Goal: Information Seeking & Learning: Learn about a topic

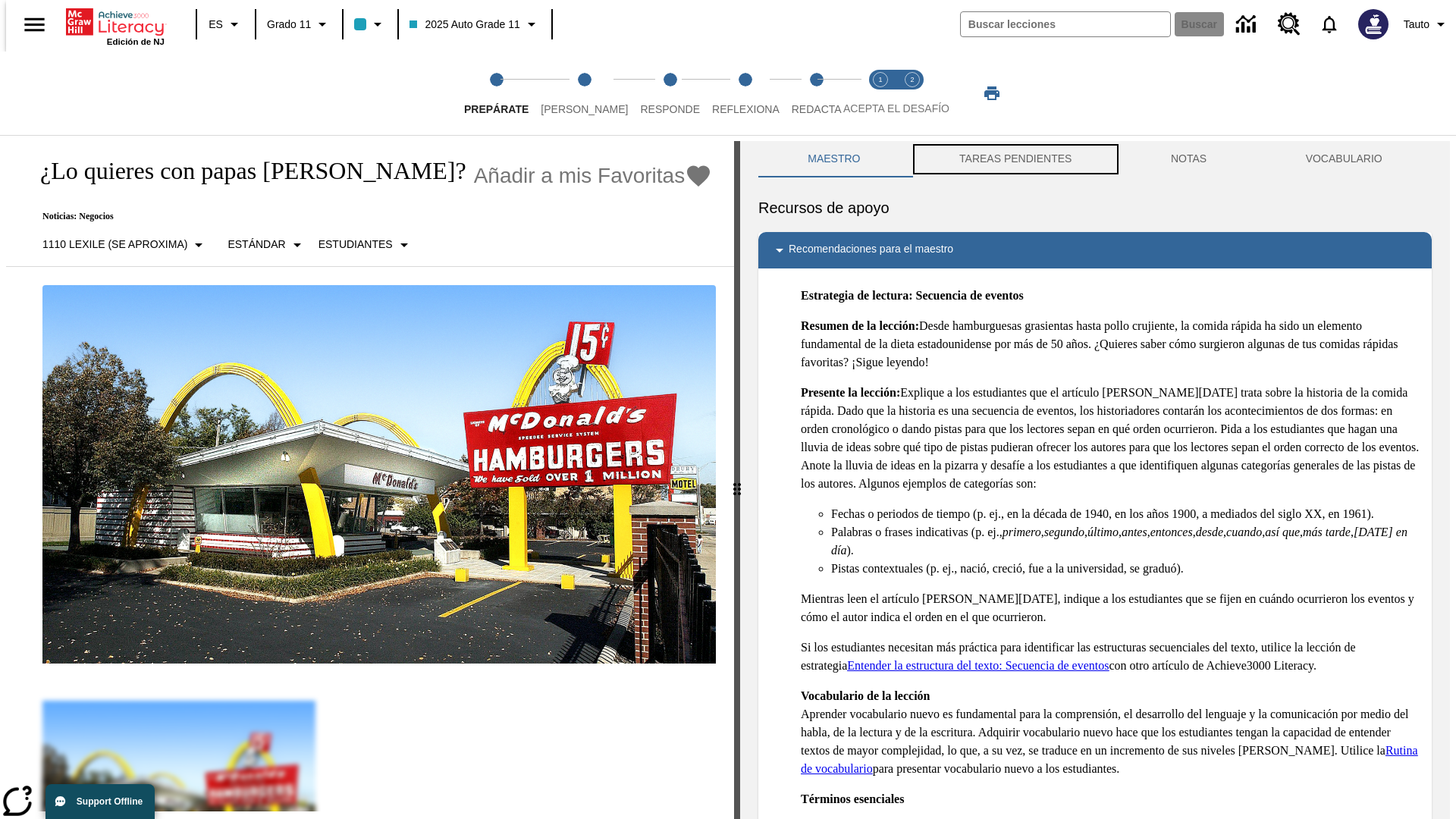
click at [1014, 159] on button "TAREAS PENDIENTES" at bounding box center [1015, 158] width 212 height 36
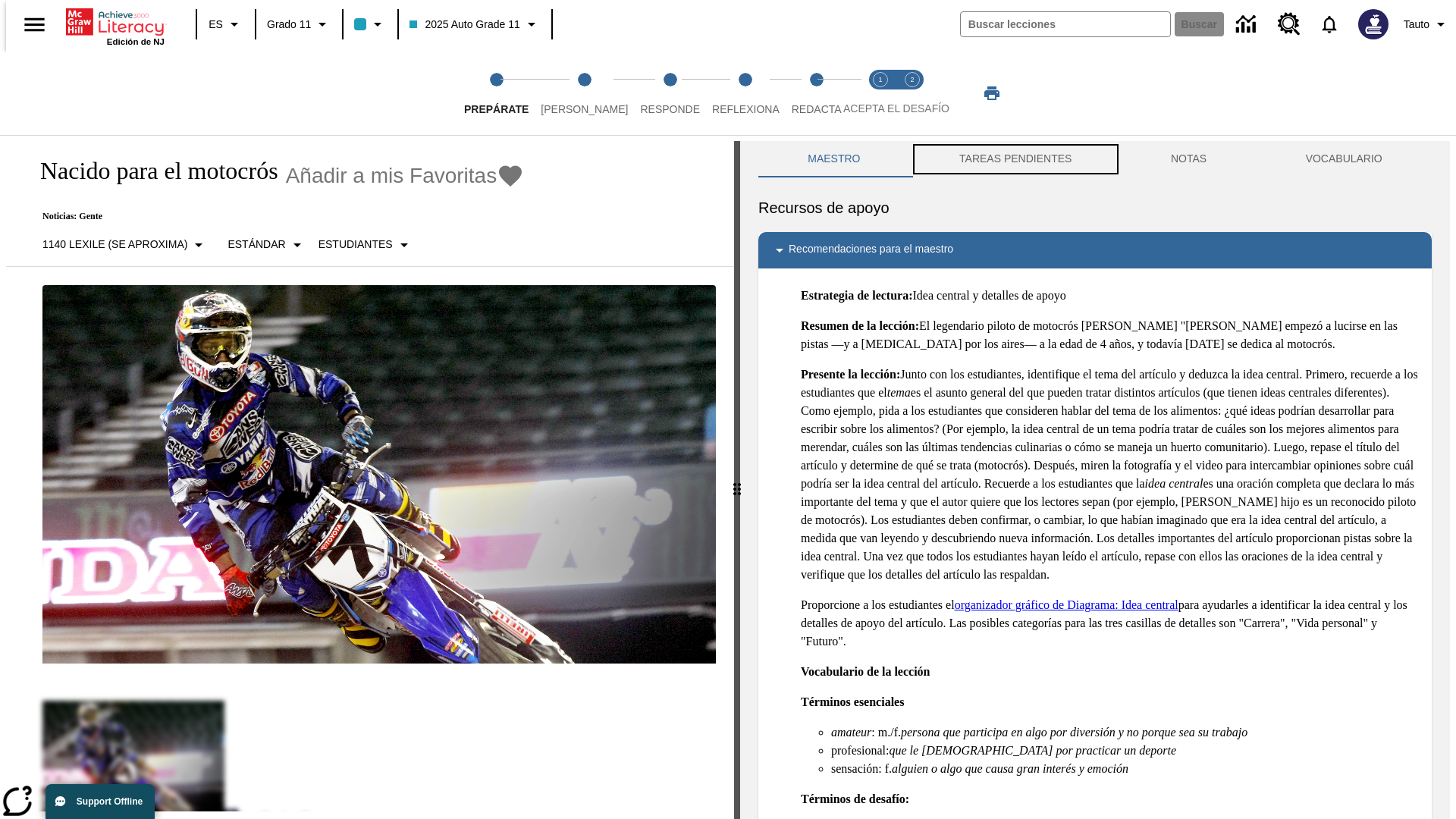
click at [1014, 159] on button "TAREAS PENDIENTES" at bounding box center [1015, 158] width 212 height 36
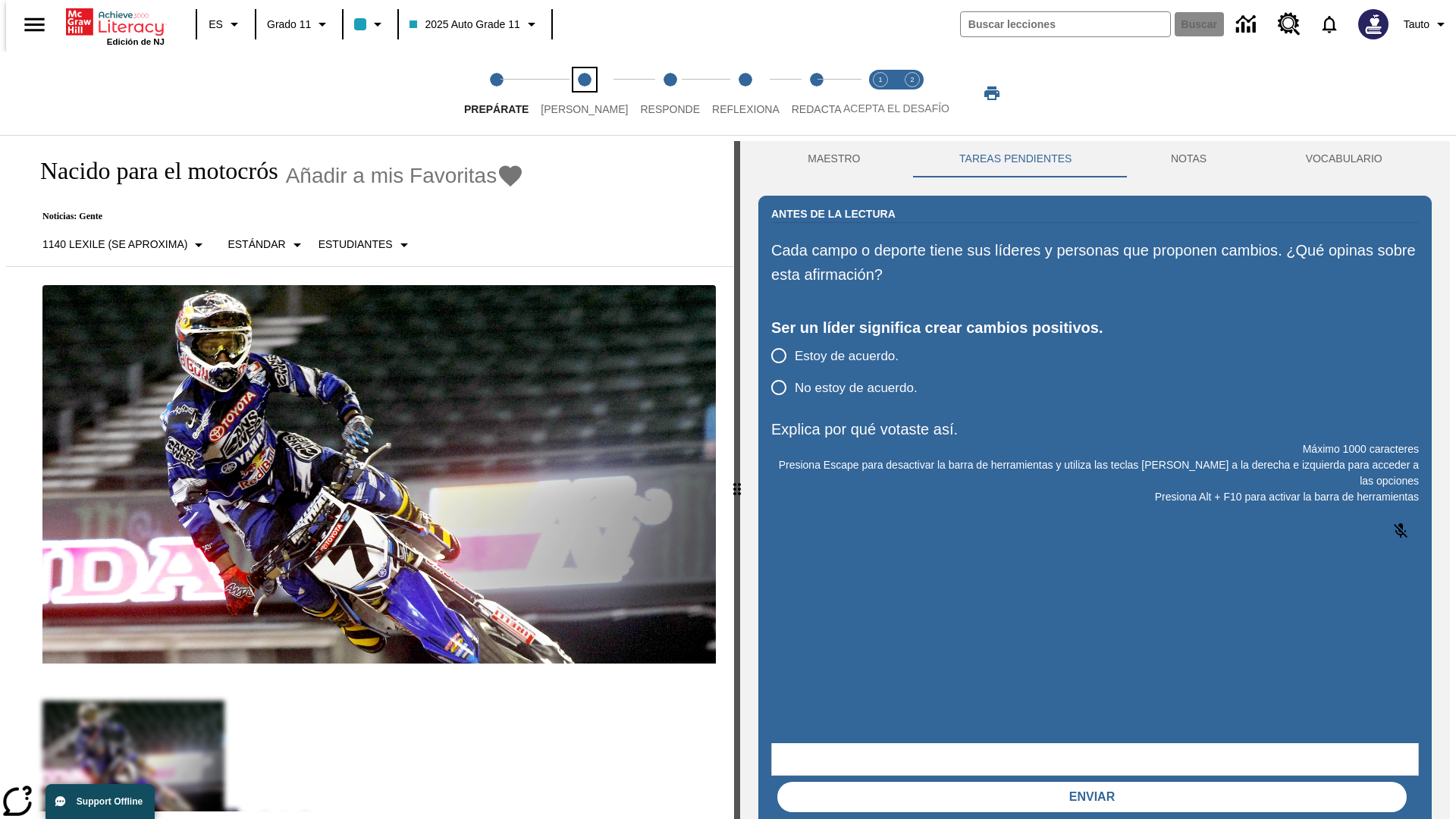
click at [572, 93] on span "[PERSON_NAME]" at bounding box center [583, 103] width 87 height 27
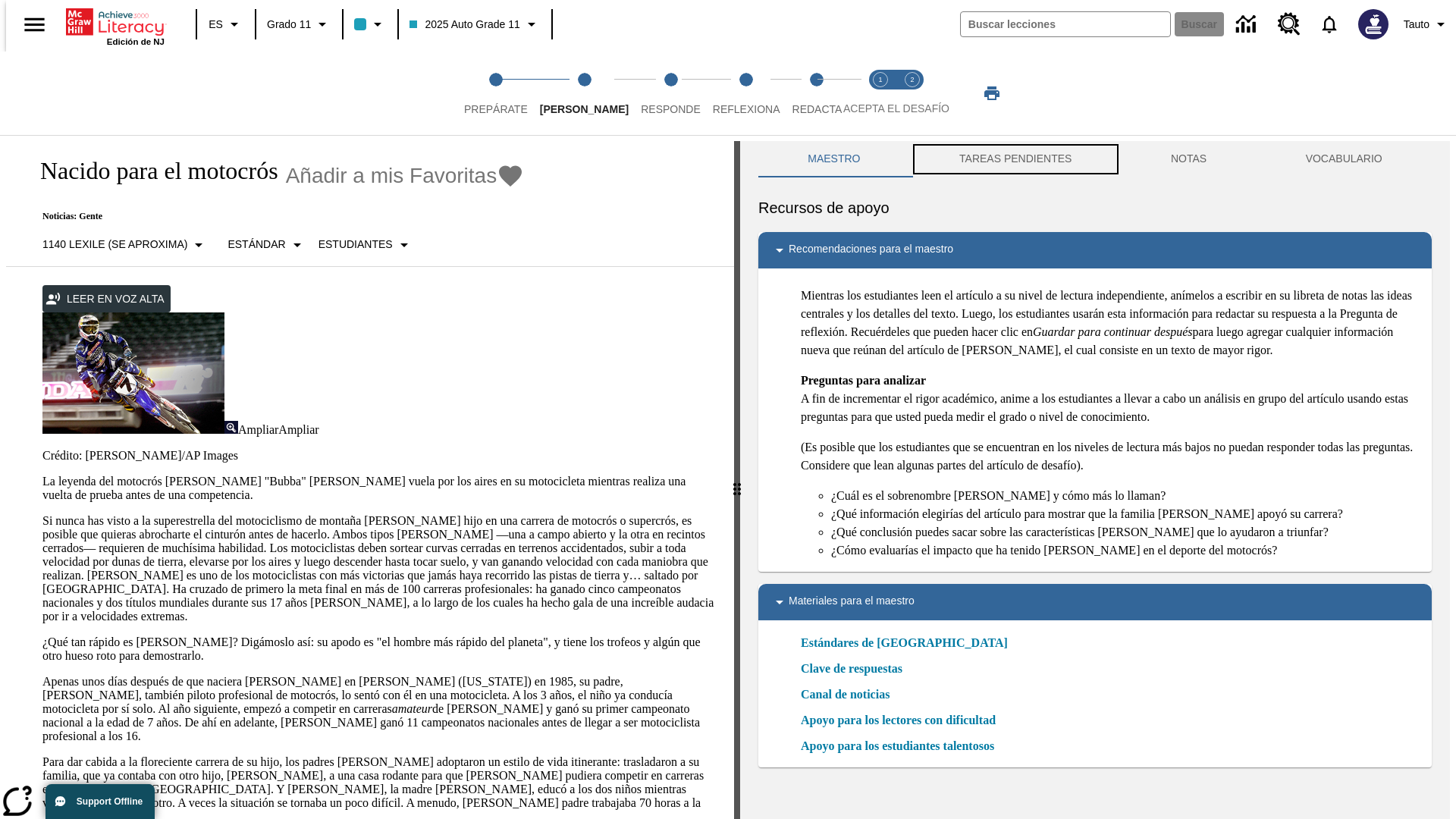
scroll to position [1, 0]
click at [1014, 159] on button "TAREAS PENDIENTES" at bounding box center [1015, 158] width 212 height 36
